Goal: Task Accomplishment & Management: Manage account settings

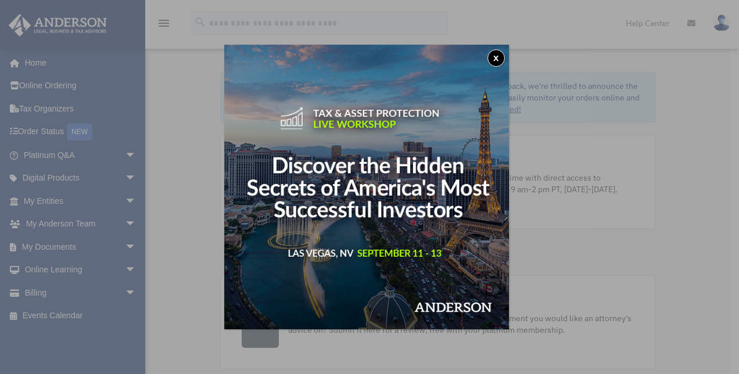
click at [498, 60] on button "x" at bounding box center [495, 57] width 17 height 17
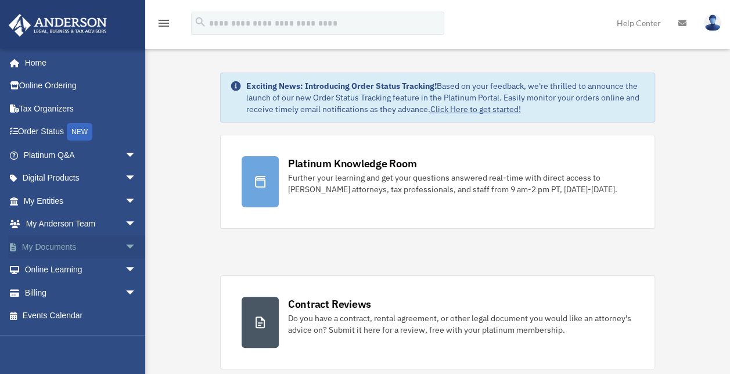
click at [62, 249] on link "My Documents arrow_drop_down" at bounding box center [81, 246] width 146 height 23
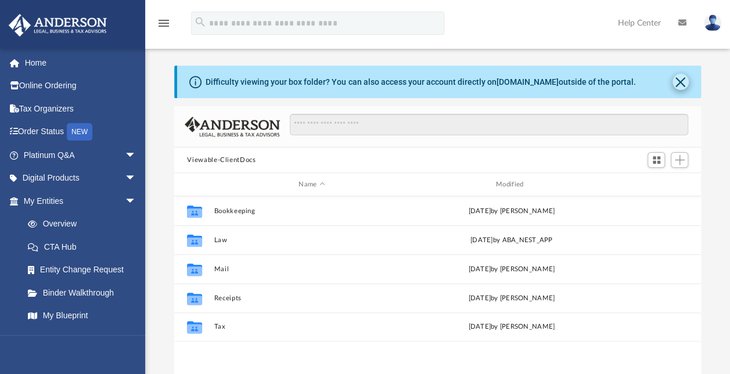
scroll to position [255, 517]
click at [682, 81] on button "Close" at bounding box center [680, 82] width 16 height 16
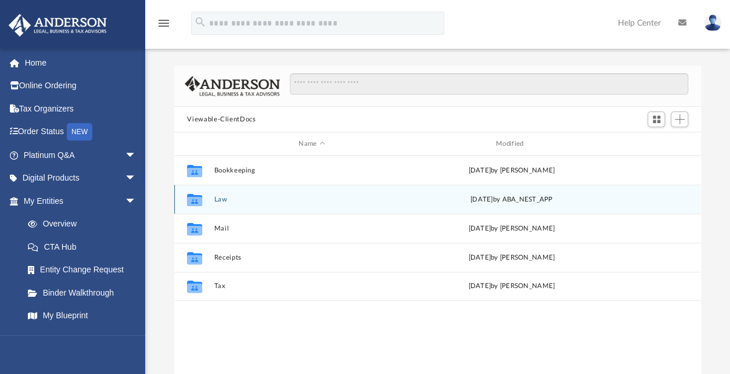
click at [229, 201] on button "Law" at bounding box center [311, 200] width 195 height 8
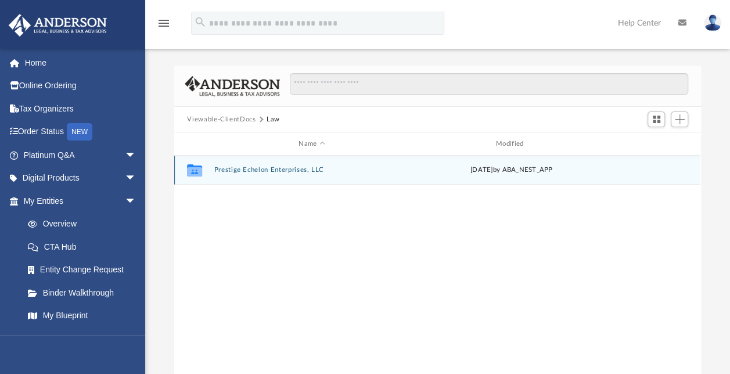
click at [272, 171] on button "Prestige Echelon Enterprises, LLC" at bounding box center [311, 170] width 195 height 8
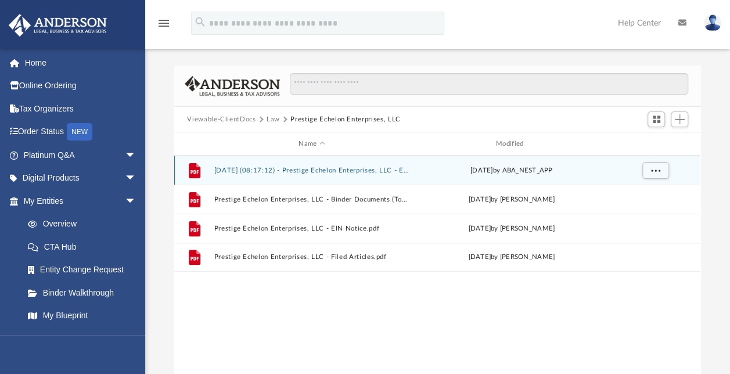
click at [251, 168] on button "[DATE] (08:17:12) - Prestige Echelon Enterprises, LLC - EIN Letter from IRS.pdf" at bounding box center [311, 171] width 195 height 8
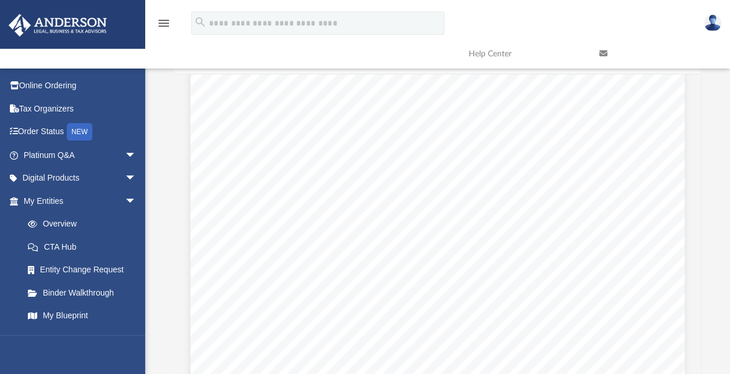
scroll to position [0, 0]
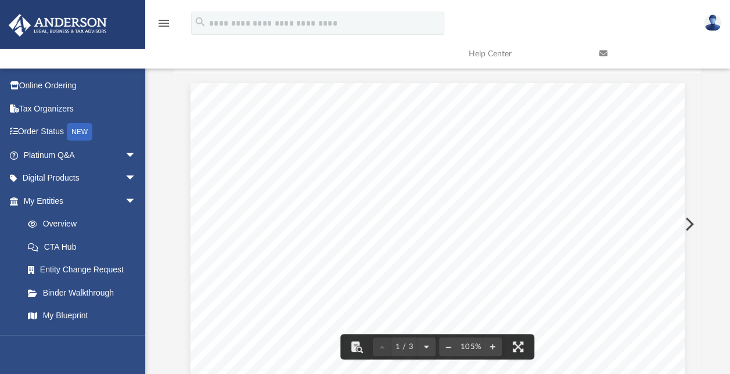
click at [449, 348] on button "File preview" at bounding box center [448, 347] width 19 height 26
click at [448, 348] on div "Page 1" at bounding box center [437, 373] width 447 height 599
click at [494, 347] on button "File preview" at bounding box center [492, 347] width 19 height 26
click at [447, 347] on button "File preview" at bounding box center [448, 347] width 19 height 26
click at [478, 190] on div "Page 1" at bounding box center [437, 373] width 447 height 581
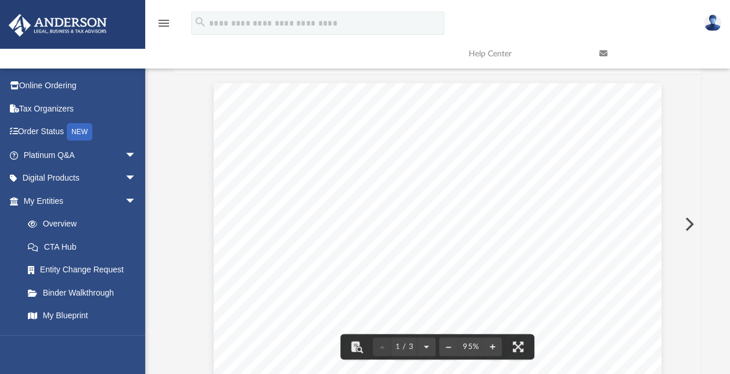
click at [691, 225] on button "Preview" at bounding box center [688, 224] width 26 height 33
click at [691, 224] on button "Preview" at bounding box center [688, 224] width 26 height 33
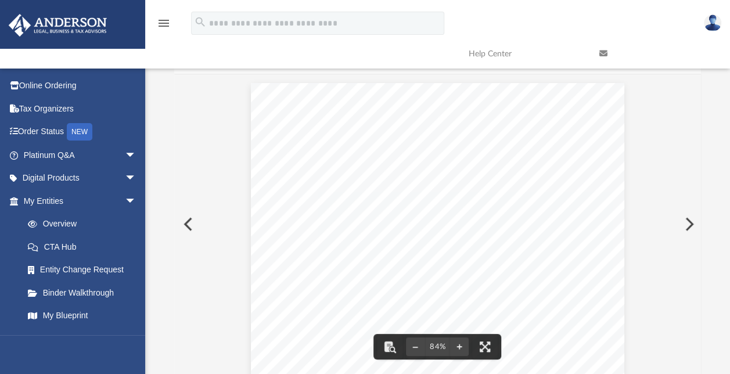
click at [689, 225] on button "Preview" at bounding box center [688, 224] width 26 height 33
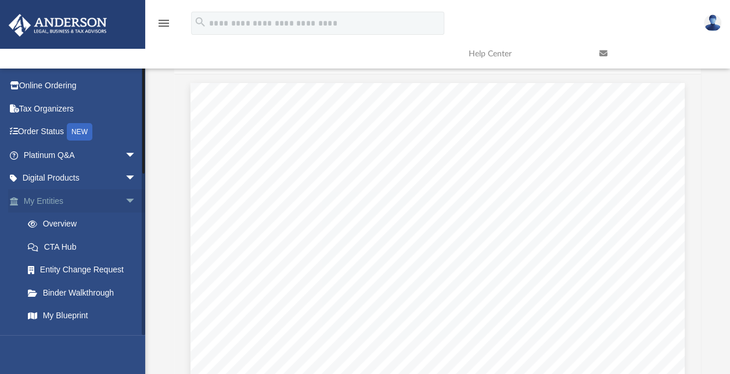
click at [125, 202] on span "arrow_drop_down" at bounding box center [136, 201] width 23 height 24
click at [125, 202] on span "arrow_drop_up" at bounding box center [136, 201] width 23 height 24
click at [52, 202] on link "My Entities arrow_drop_down" at bounding box center [81, 200] width 146 height 23
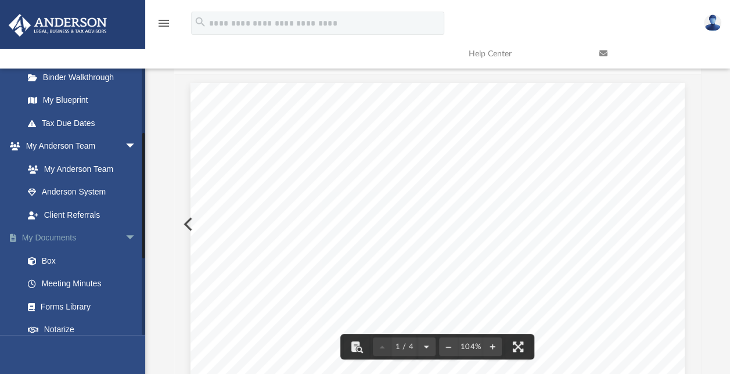
scroll to position [232, 0]
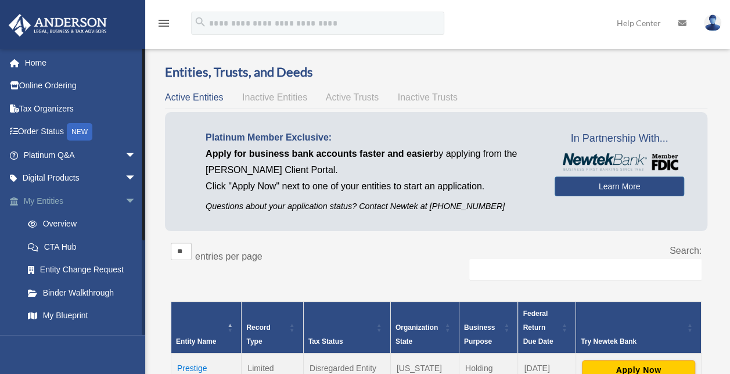
click at [125, 202] on span "arrow_drop_down" at bounding box center [136, 201] width 23 height 24
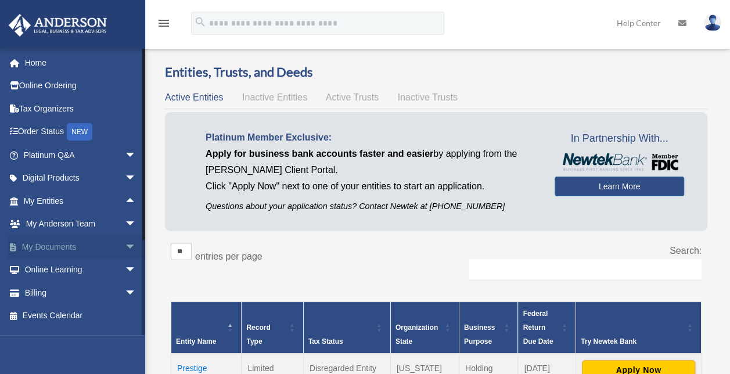
click at [125, 248] on span "arrow_drop_down" at bounding box center [136, 247] width 23 height 24
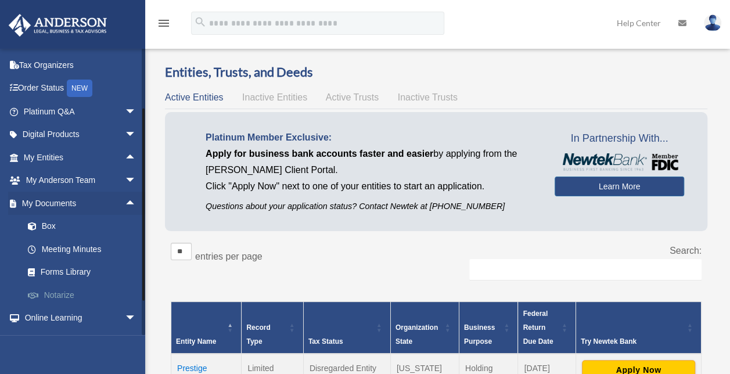
scroll to position [58, 0]
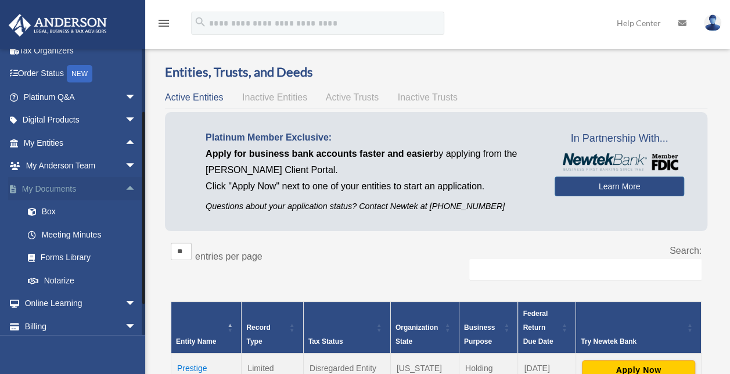
click at [57, 190] on link "My Documents arrow_drop_up" at bounding box center [81, 188] width 146 height 23
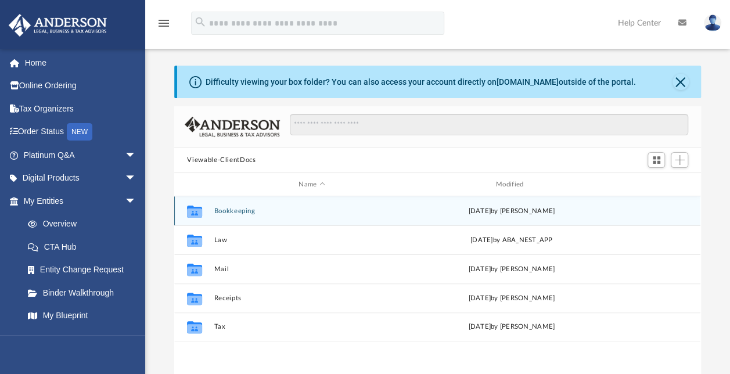
scroll to position [255, 517]
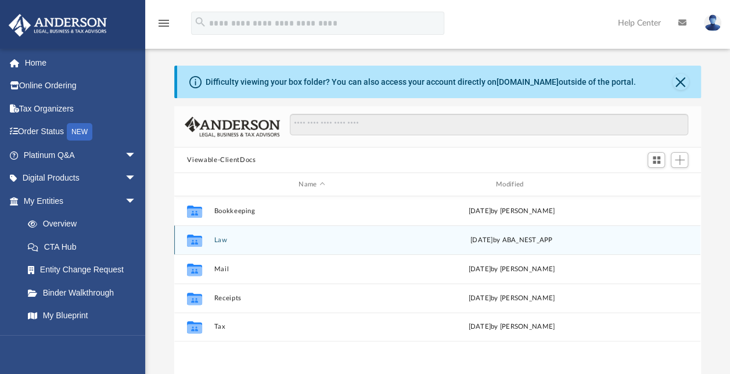
click at [224, 240] on button "Law" at bounding box center [311, 240] width 195 height 8
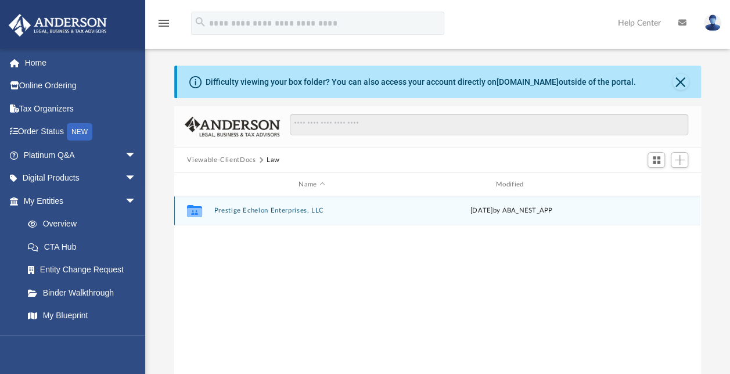
click at [272, 210] on button "Prestige Echelon Enterprises, LLC" at bounding box center [311, 211] width 195 height 8
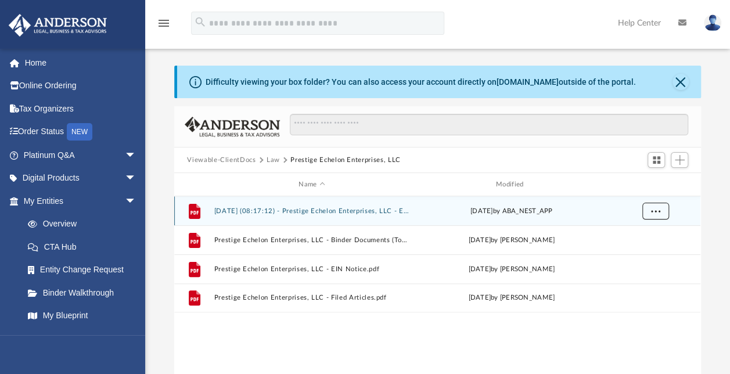
click at [655, 213] on span "More options" at bounding box center [655, 210] width 9 height 6
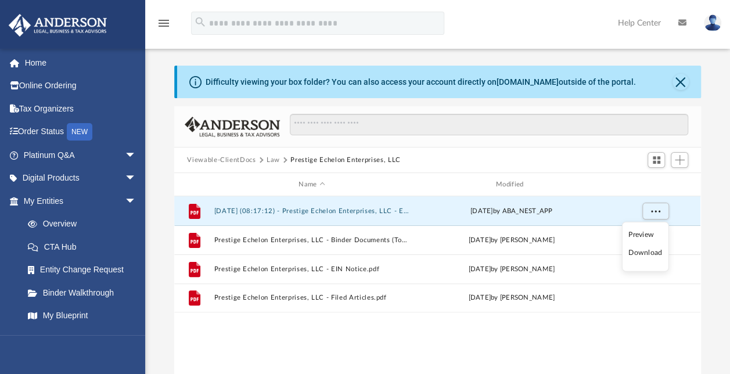
click at [546, 338] on div "File 2025.08.05 (08:17:12) - Prestige Echelon Enterprises, LLC - EIN Letter fro…" at bounding box center [437, 316] width 526 height 241
click at [657, 210] on span "More options" at bounding box center [655, 210] width 9 height 6
click at [419, 326] on div "File 2025.08.05 (08:17:12) - Prestige Echelon Enterprises, LLC - EIN Letter fro…" at bounding box center [437, 316] width 526 height 241
click at [660, 211] on span "More options" at bounding box center [655, 210] width 9 height 6
click at [475, 341] on div "File 2025.08.05 (08:17:12) - Prestige Echelon Enterprises, LLC - EIN Letter fro…" at bounding box center [437, 316] width 526 height 241
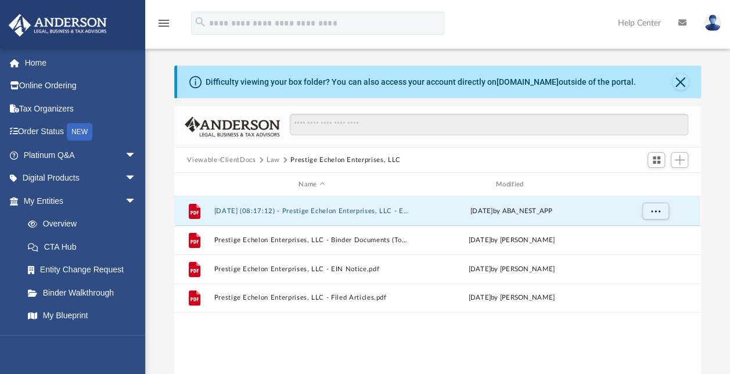
click at [436, 334] on div "File 2025.08.05 (08:17:12) - Prestige Echelon Enterprises, LLC - EIN Letter fro…" at bounding box center [437, 316] width 526 height 241
click at [681, 82] on button "Close" at bounding box center [680, 82] width 16 height 16
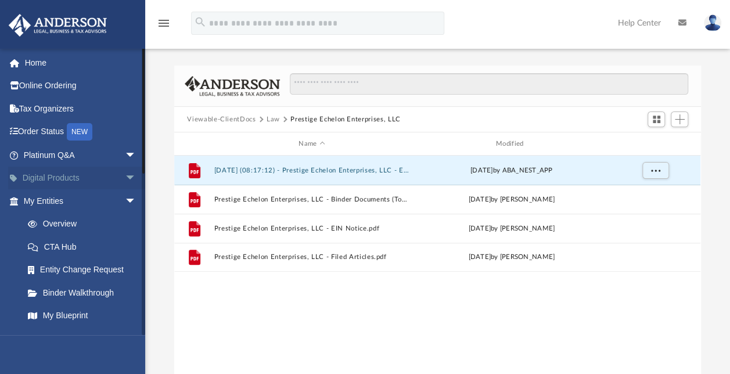
click at [125, 178] on span "arrow_drop_down" at bounding box center [136, 179] width 23 height 24
click at [125, 178] on span "arrow_drop_up" at bounding box center [136, 179] width 23 height 24
click at [125, 200] on span "arrow_drop_down" at bounding box center [136, 201] width 23 height 24
click at [125, 222] on span "arrow_drop_down" at bounding box center [136, 225] width 23 height 24
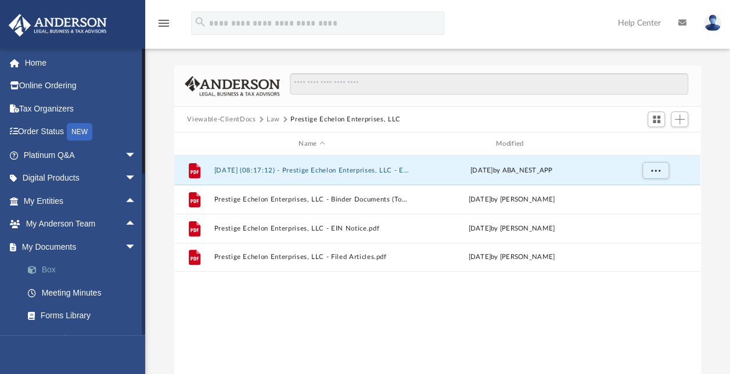
click at [46, 272] on link "Box" at bounding box center [85, 269] width 138 height 23
click at [51, 271] on link "Box" at bounding box center [85, 269] width 138 height 23
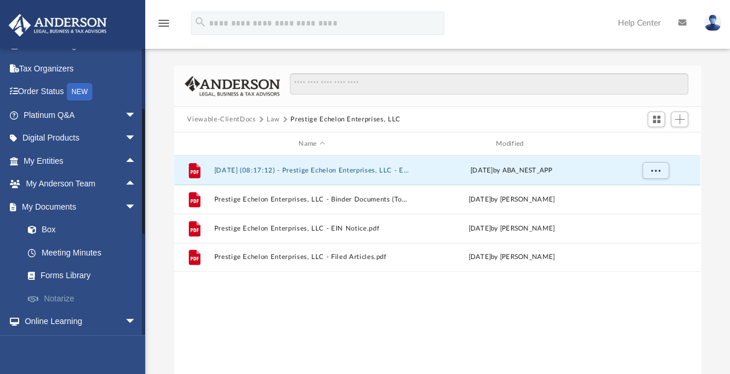
scroll to position [58, 0]
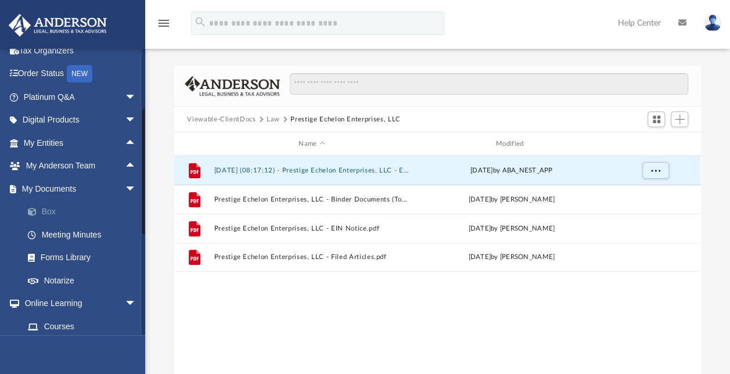
click at [51, 213] on link "Box" at bounding box center [85, 211] width 138 height 23
